Goal: Find specific page/section: Find specific page/section

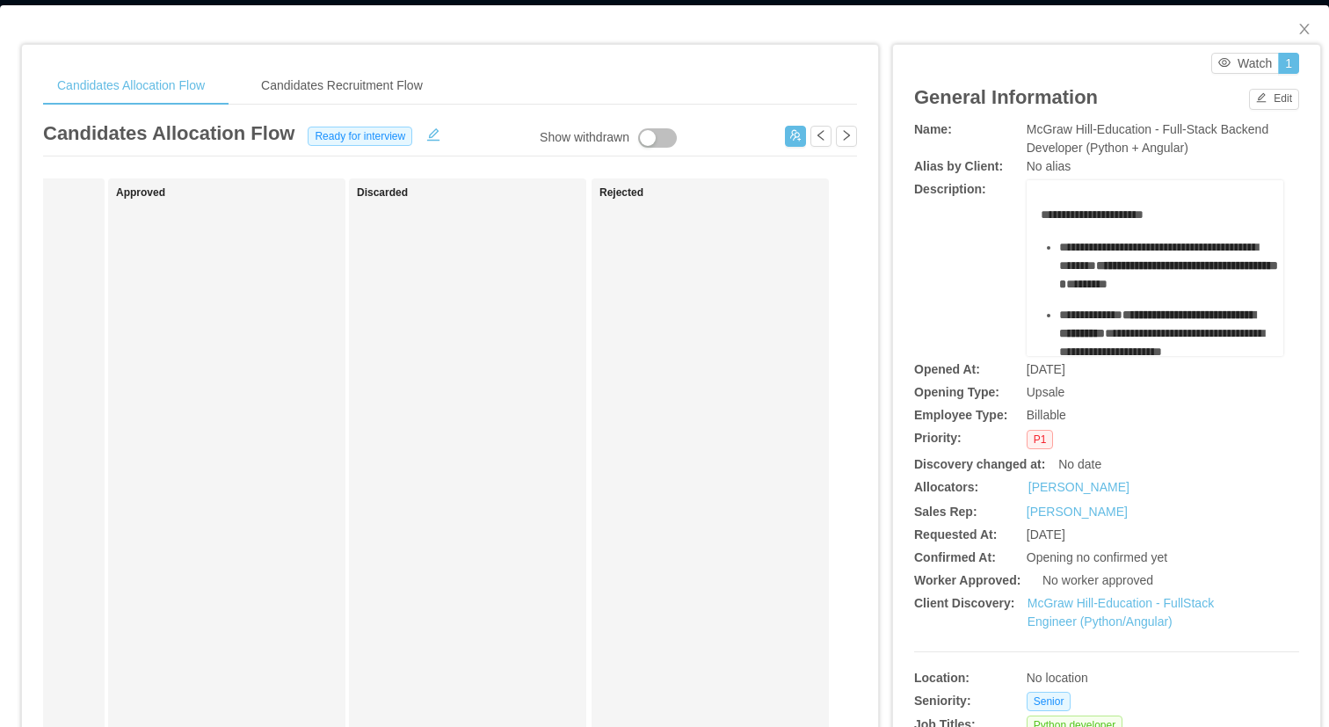
scroll to position [122, 0]
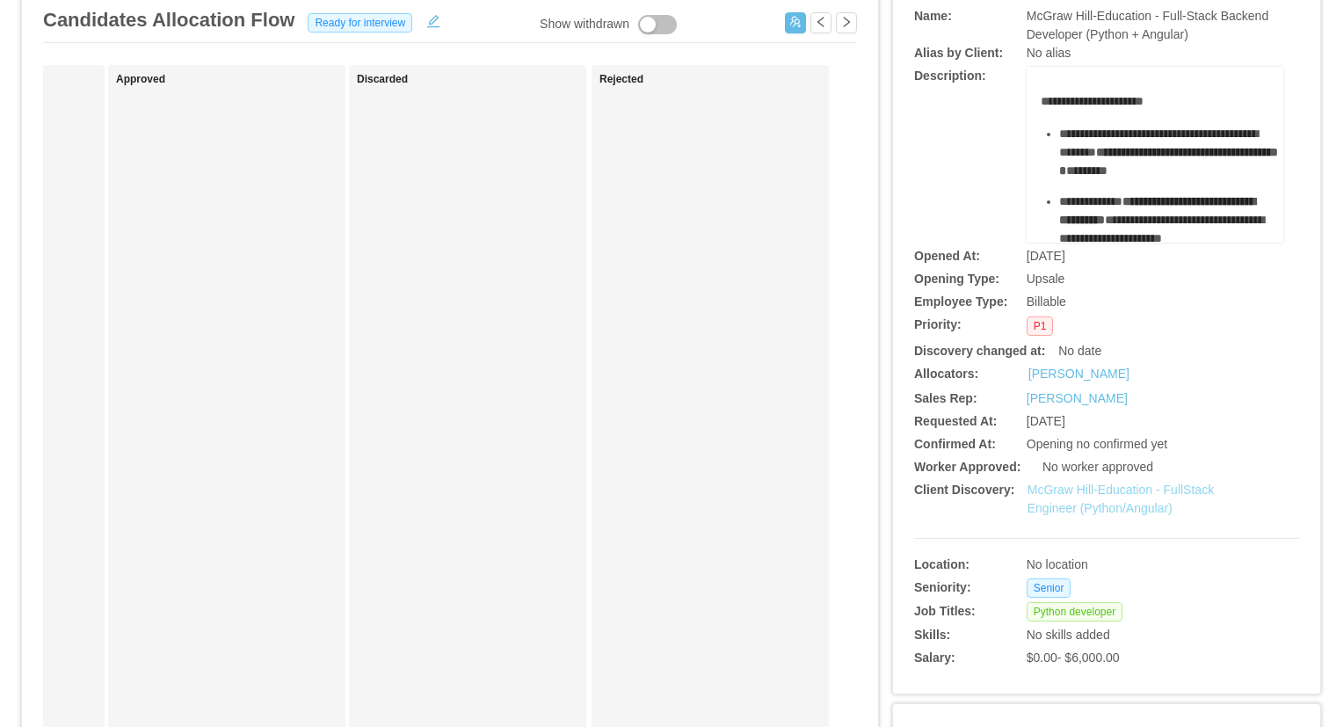
click at [1106, 491] on link "McGraw Hill-Education - FullStack Engineer (Python/Angular)" at bounding box center [1121, 499] width 186 height 33
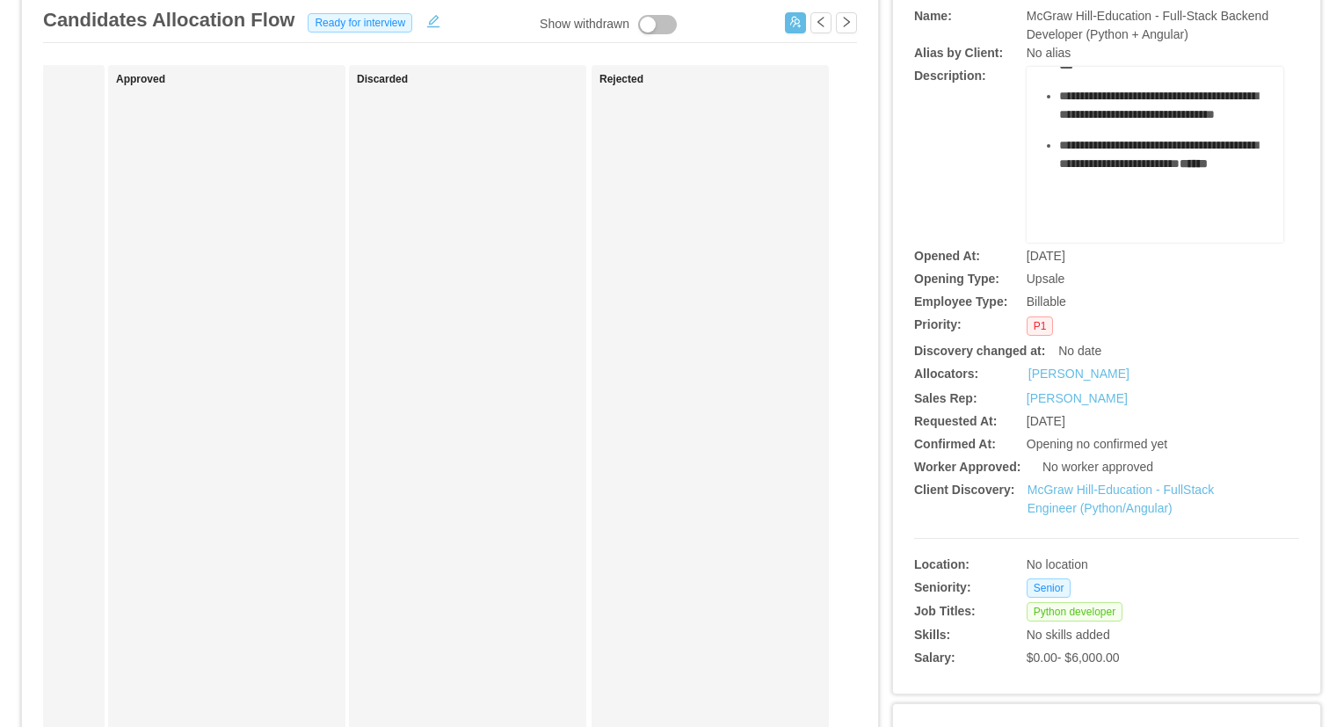
scroll to position [832, 0]
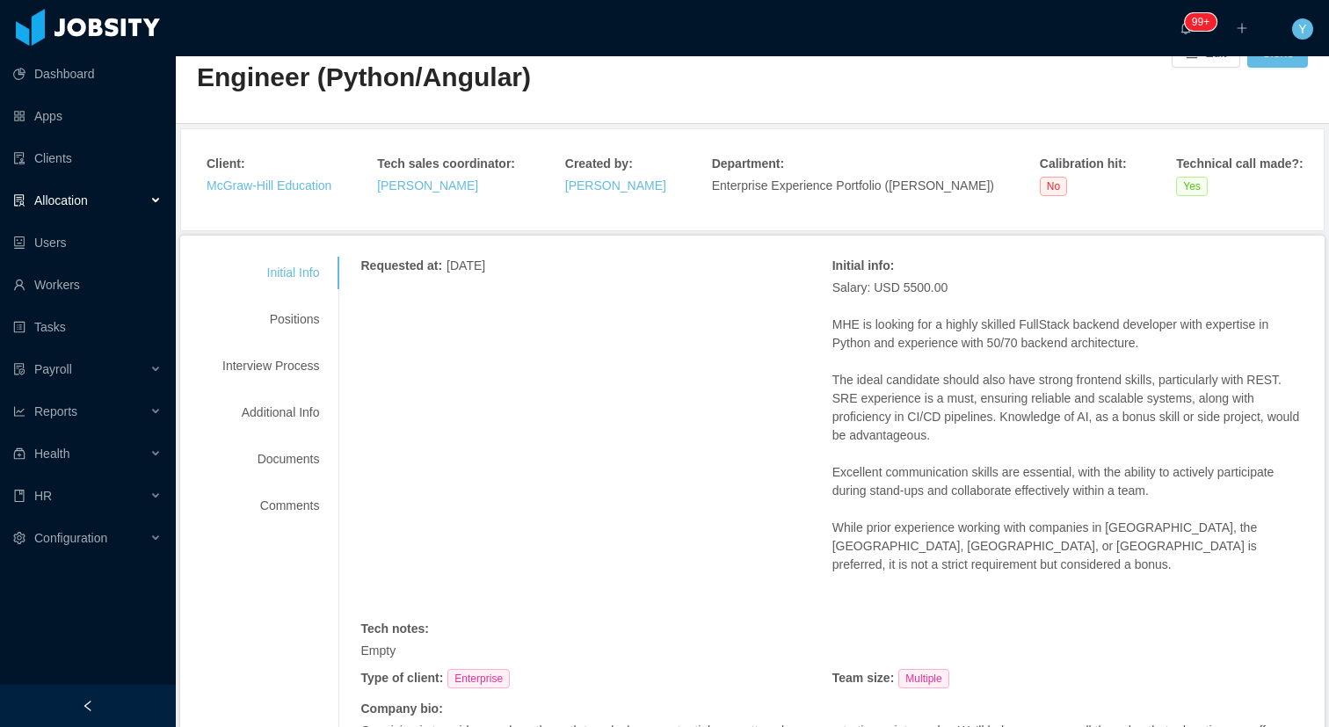
scroll to position [26, 0]
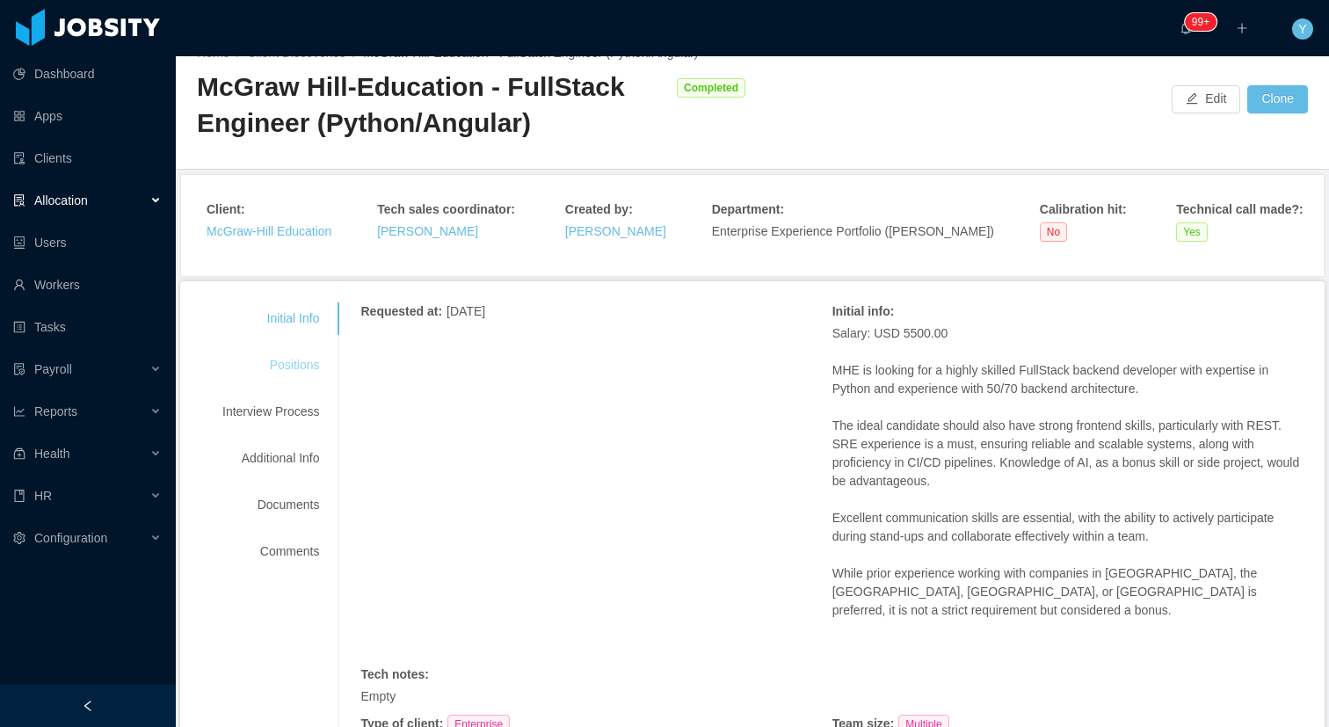
click at [316, 357] on div "Positions" at bounding box center [270, 365] width 139 height 33
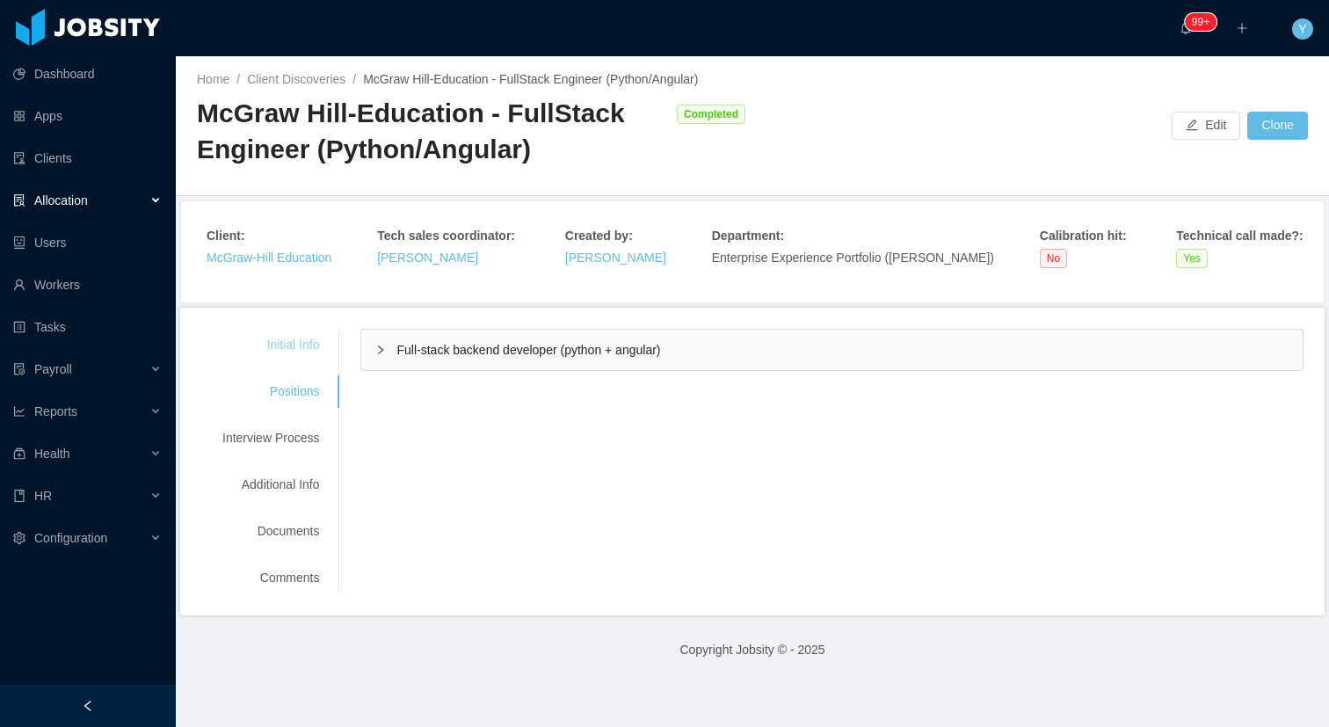
click at [302, 335] on div "Initial Info" at bounding box center [270, 345] width 139 height 33
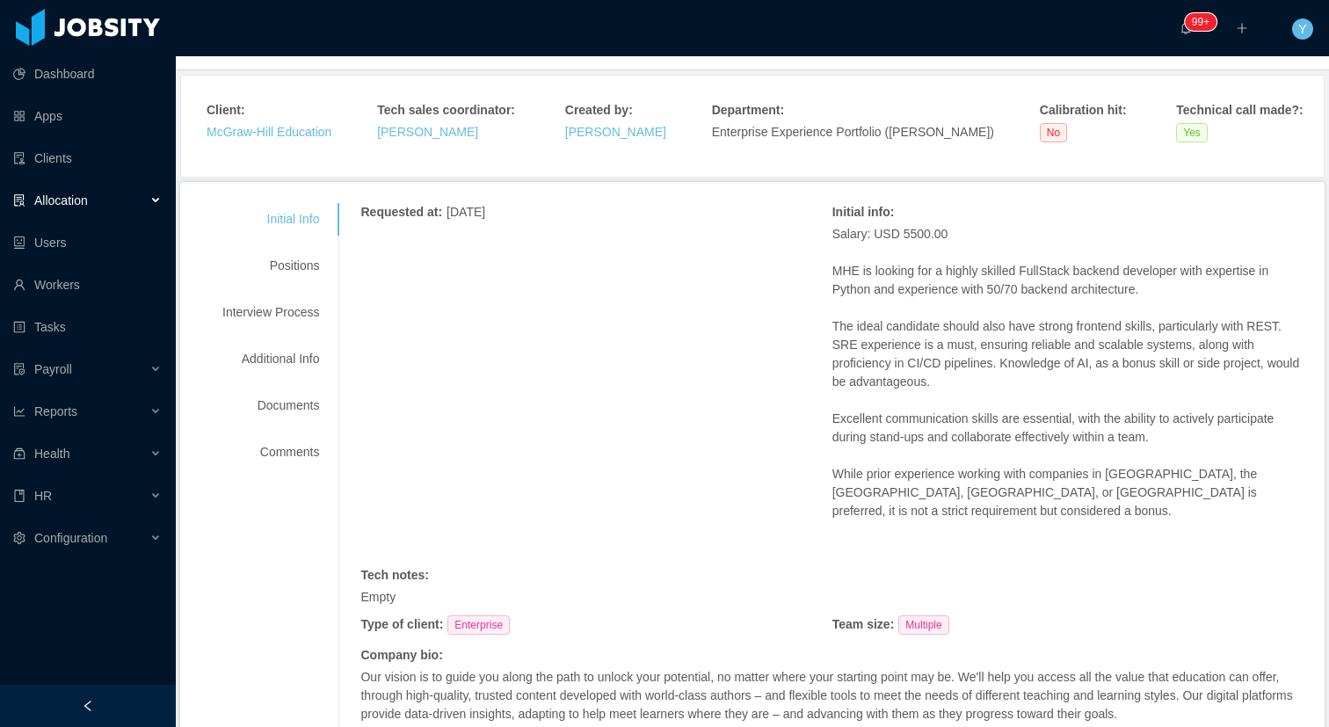
scroll to position [148, 0]
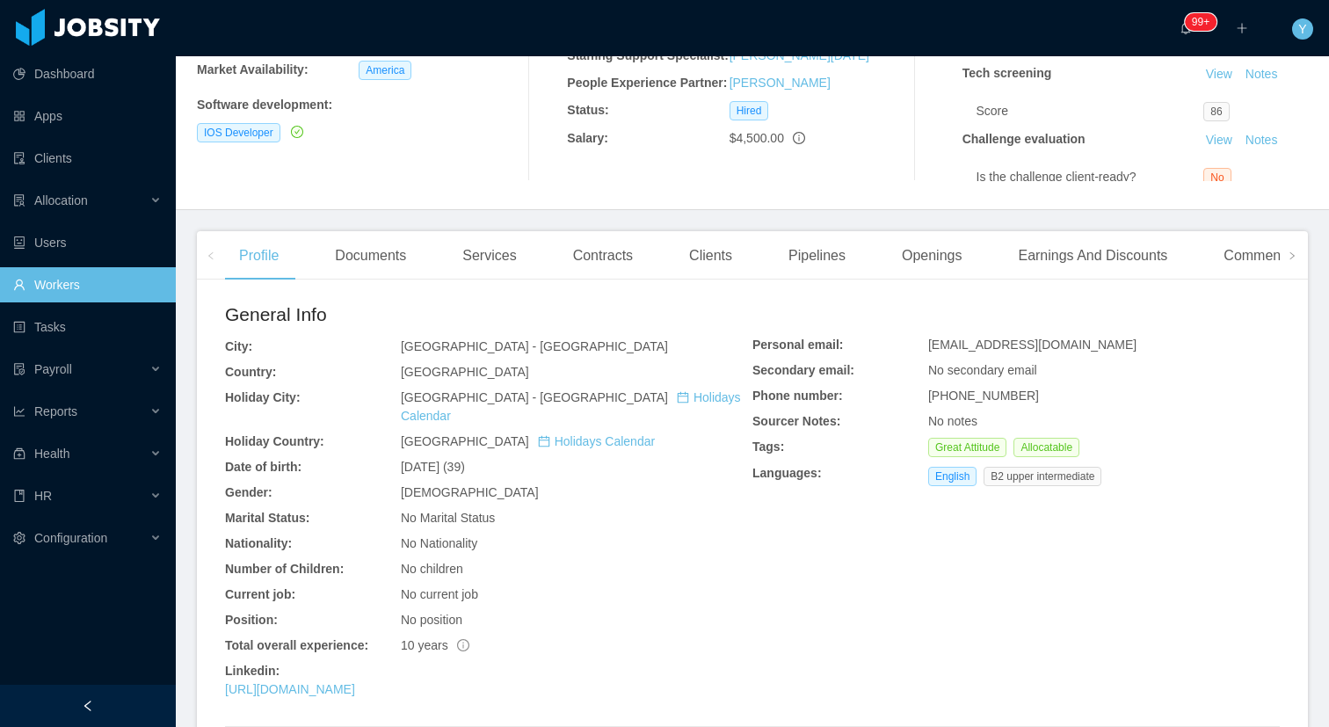
scroll to position [304, 0]
